Goal: Information Seeking & Learning: Find specific fact

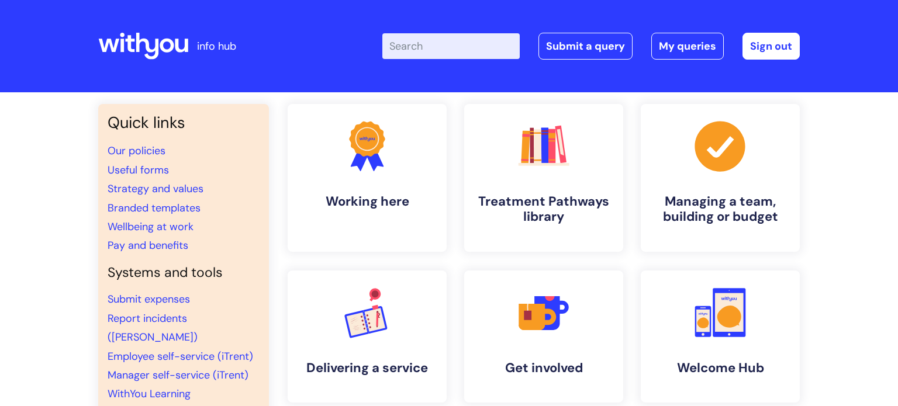
click at [493, 47] on input "Enter your search term here..." at bounding box center [450, 46] width 137 height 26
type input "wifi"
click button "Search" at bounding box center [0, 0] width 0 height 0
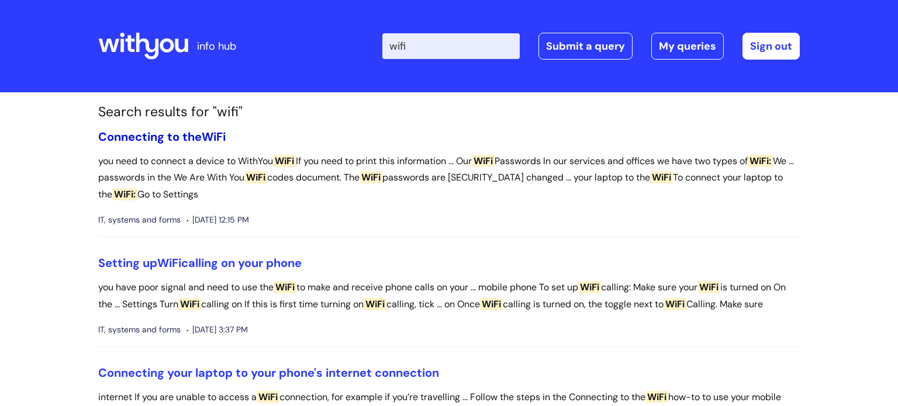
click at [142, 137] on link "Connecting to the WiFi" at bounding box center [161, 136] width 127 height 15
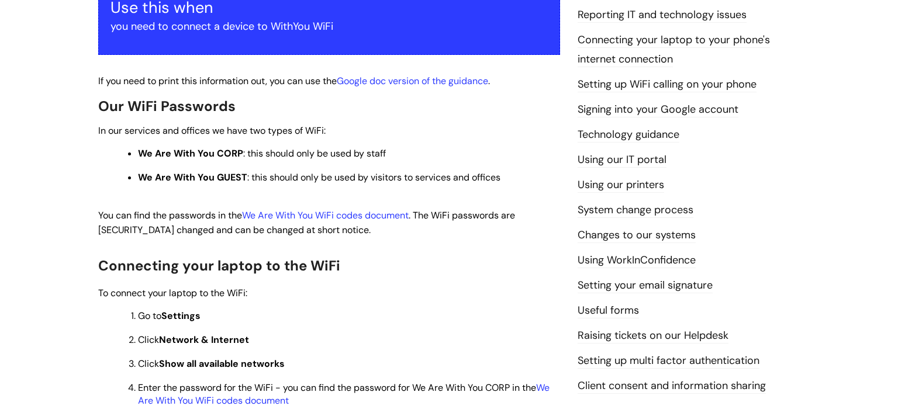
scroll to position [243, 0]
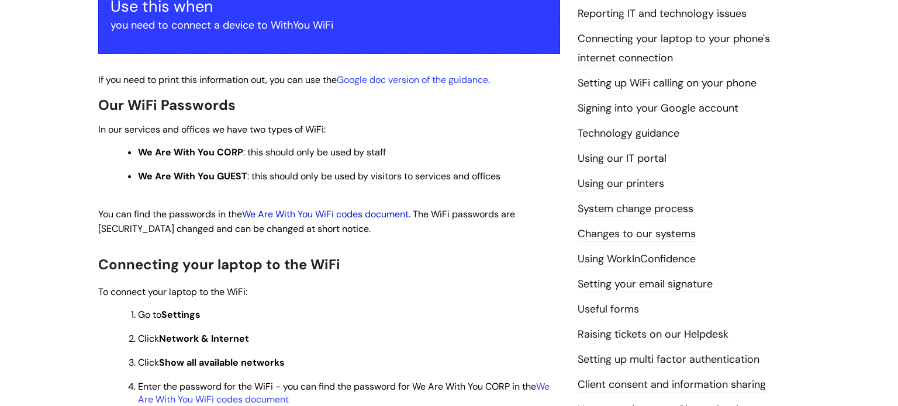
click at [316, 218] on link "We Are With You WiFi codes document" at bounding box center [325, 214] width 167 height 12
